Goal: Information Seeking & Learning: Learn about a topic

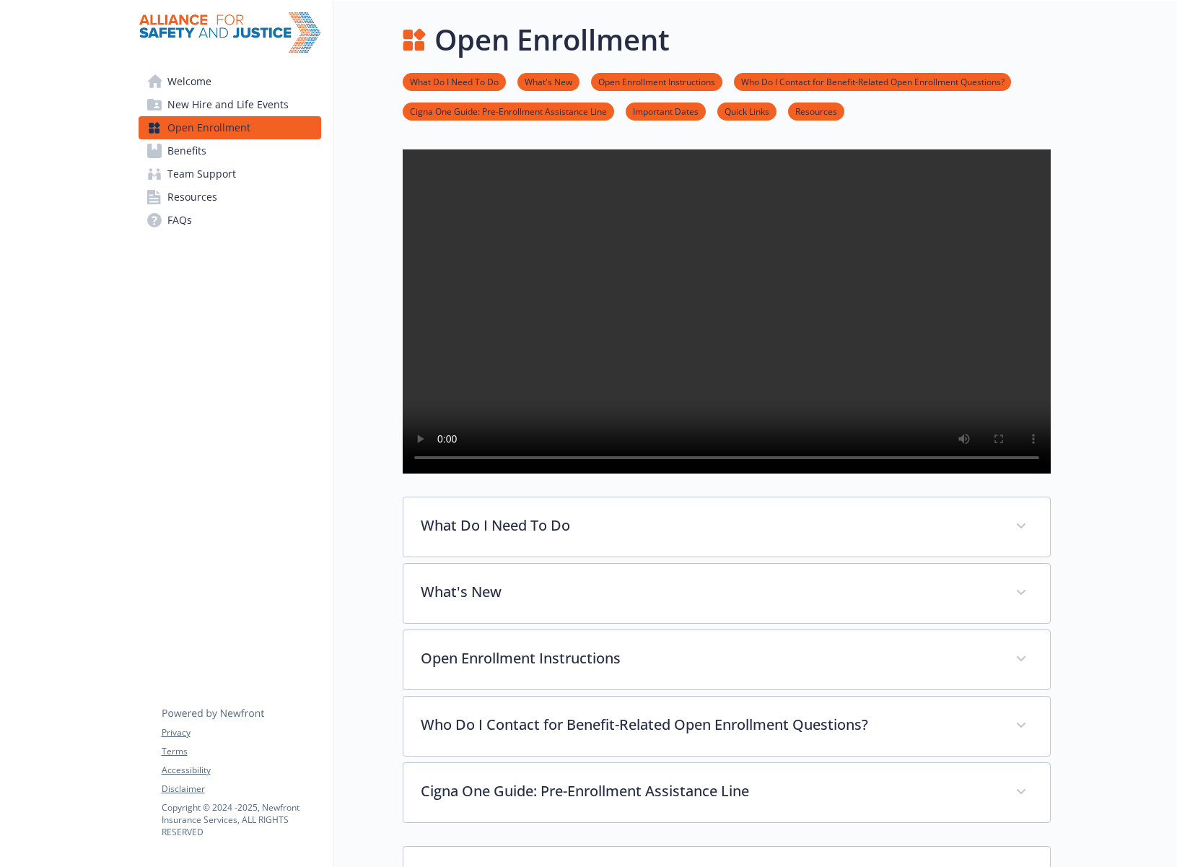
click at [361, 346] on div "Open Enrollment What Do I Need To Do What's New Open Enrollment Instructions Wh…" at bounding box center [691, 865] width 717 height 1728
